Goal: Find specific page/section

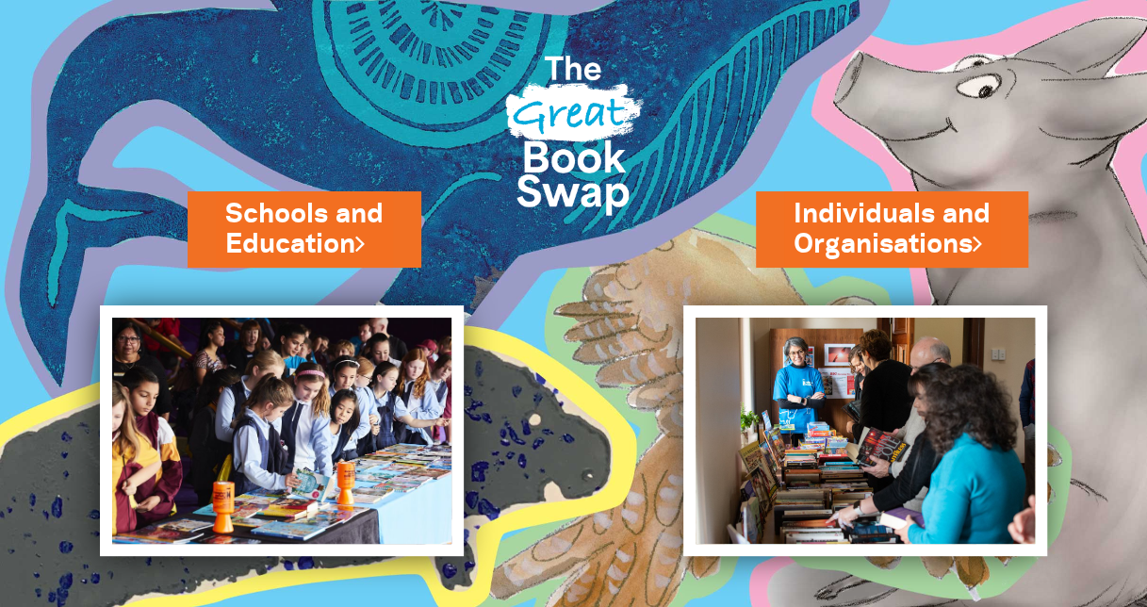
scroll to position [90, 0]
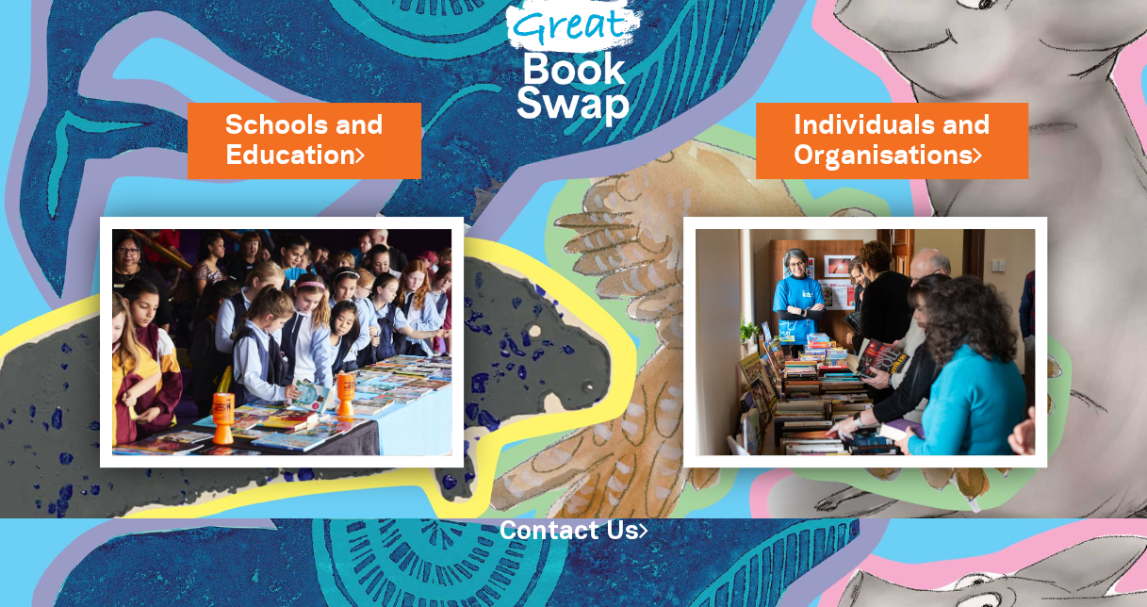
click at [400, 132] on div "Schools and Education" at bounding box center [239, 189] width 478 height 556
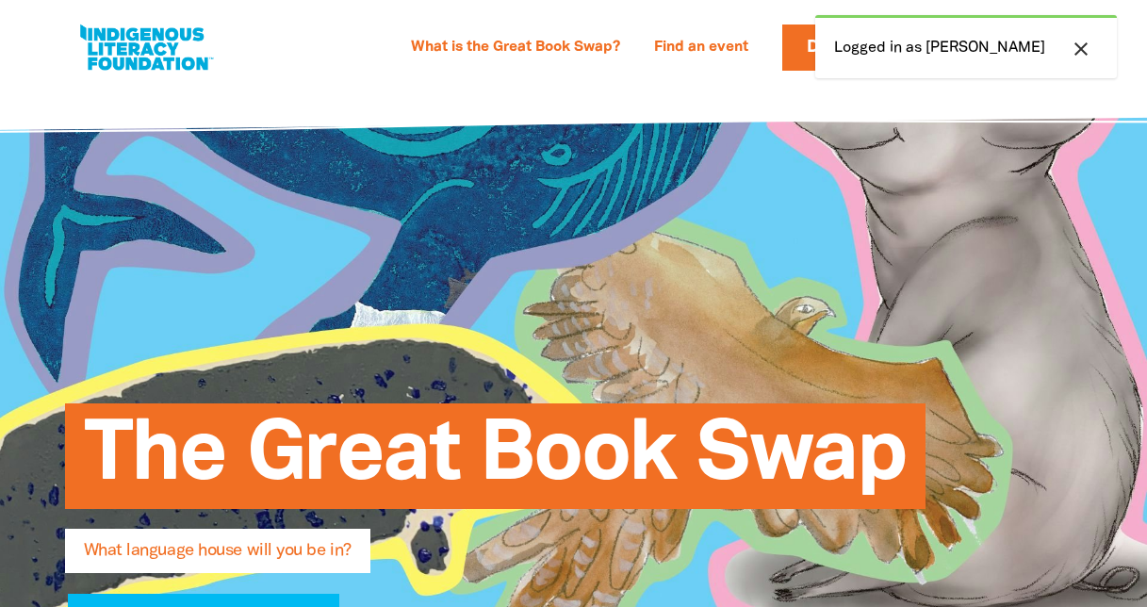
select select "primary-school"
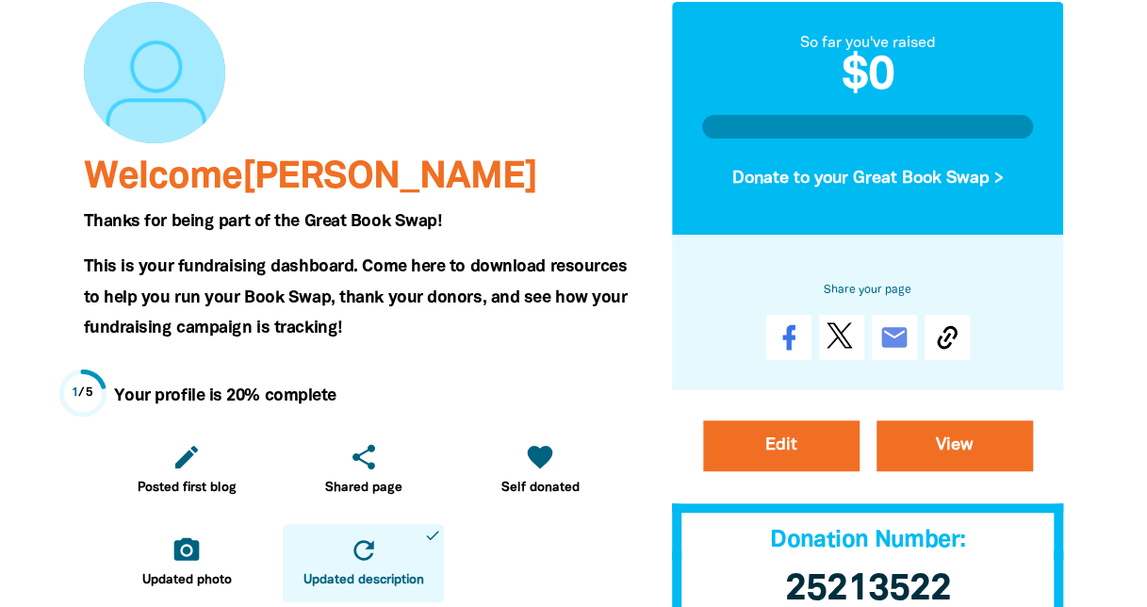
scroll to position [206, 0]
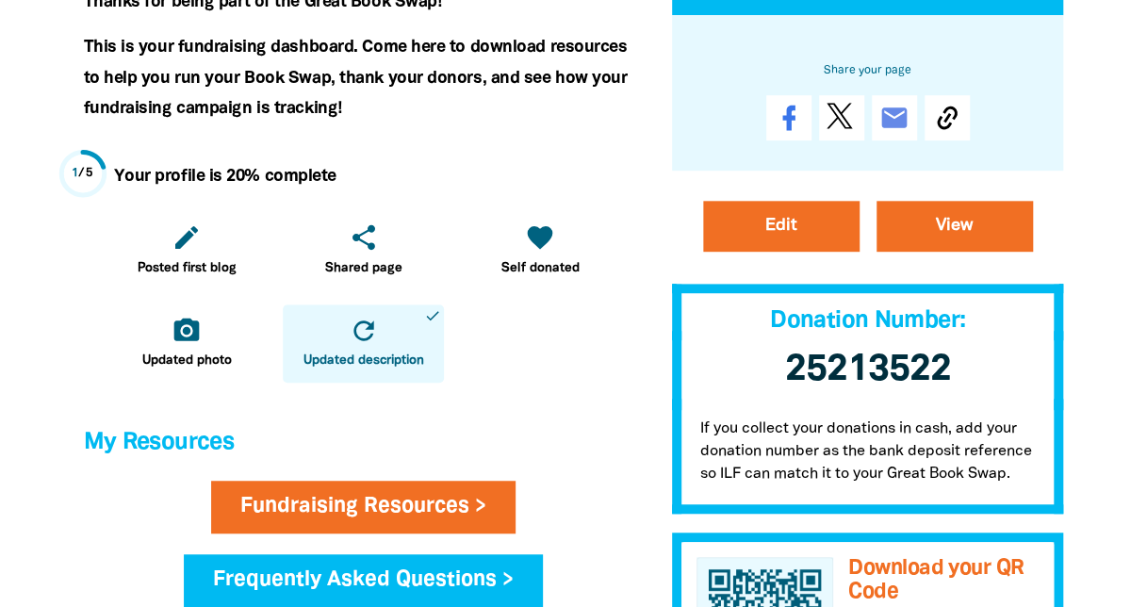
scroll to position [0, 0]
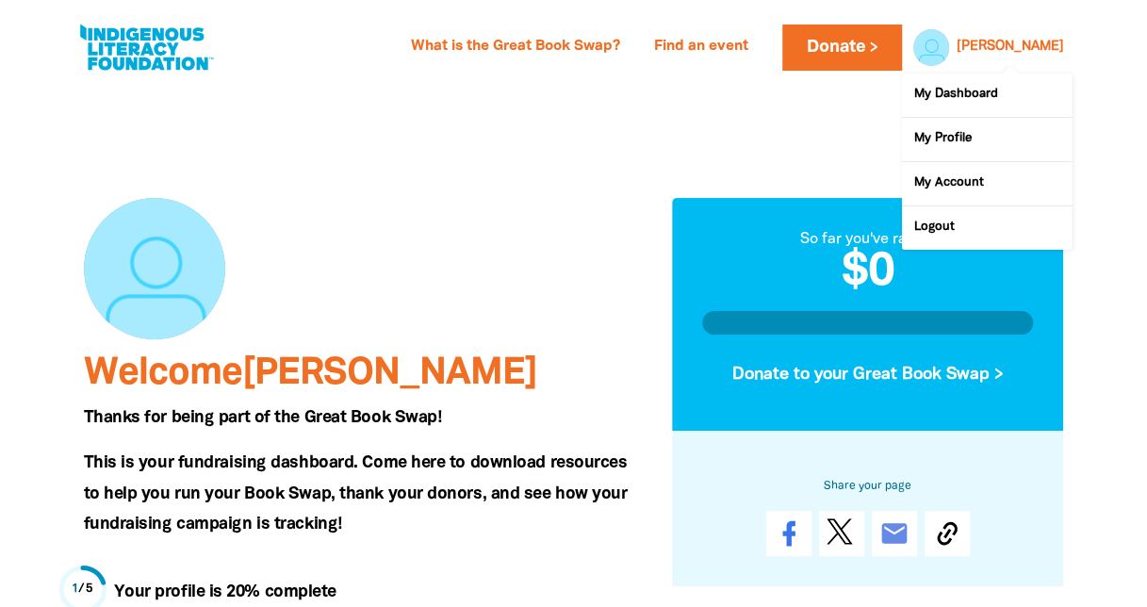
click at [1046, 41] on link "[PERSON_NAME]" at bounding box center [1010, 47] width 107 height 13
click at [969, 91] on link "My Dashboard" at bounding box center [987, 95] width 170 height 43
click at [952, 137] on link "My Profile" at bounding box center [987, 139] width 170 height 43
